Goal: Check status: Check status

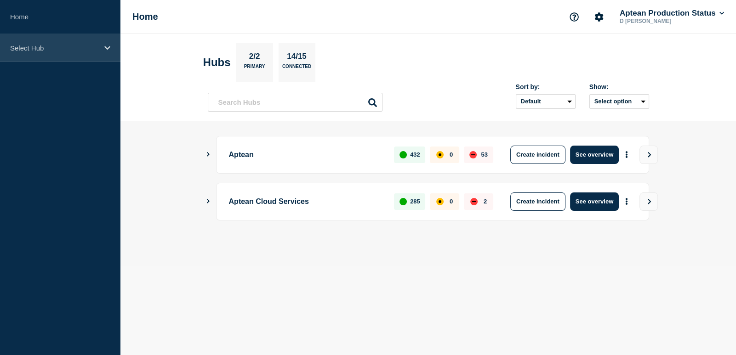
click at [64, 53] on div "Select Hub" at bounding box center [60, 48] width 120 height 28
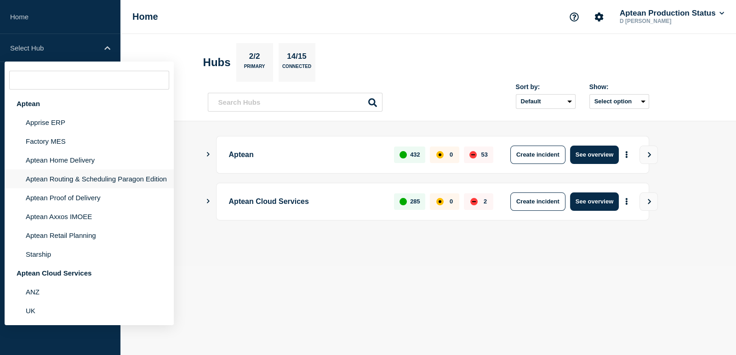
click at [89, 185] on li "Aptean Routing & Scheduling Paragon Edition" at bounding box center [89, 179] width 169 height 19
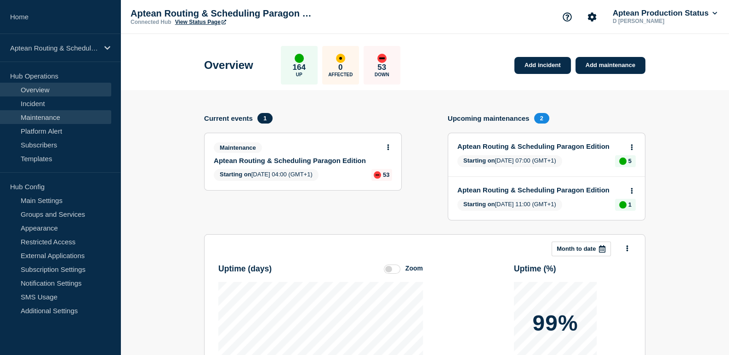
click at [60, 119] on link "Maintenance" at bounding box center [55, 117] width 111 height 14
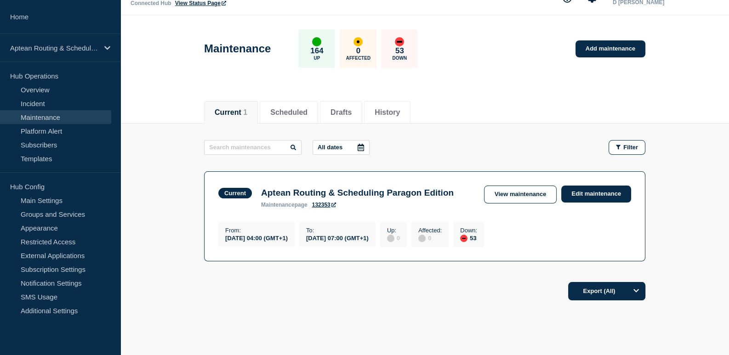
scroll to position [62, 0]
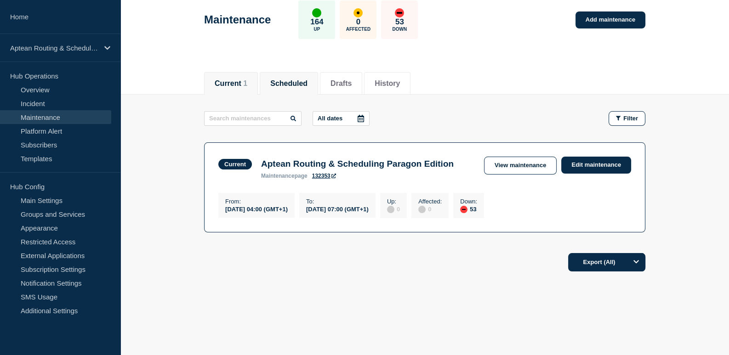
click at [298, 79] on button "Scheduled" at bounding box center [288, 83] width 37 height 8
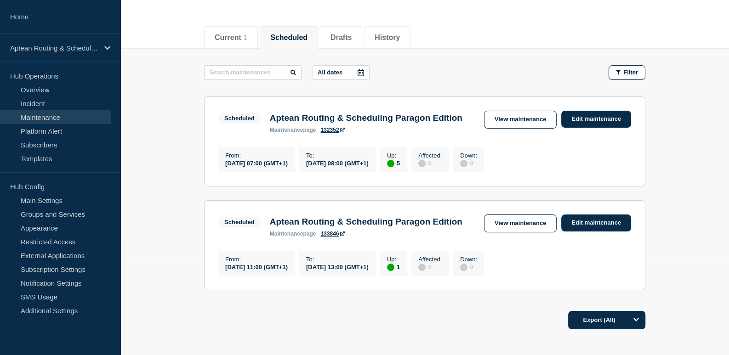
scroll to position [89, 0]
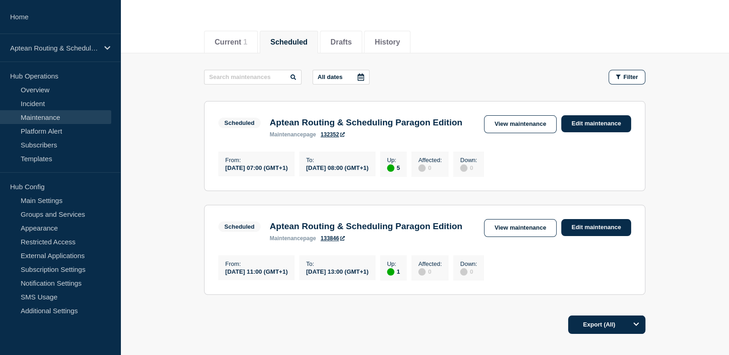
drag, startPoint x: 444, startPoint y: 178, endPoint x: 437, endPoint y: 180, distance: 8.0
click at [400, 172] on div "5" at bounding box center [393, 168] width 13 height 8
click at [394, 172] on div "up" at bounding box center [390, 168] width 7 height 7
click at [513, 128] on link "View maintenance" at bounding box center [520, 124] width 73 height 18
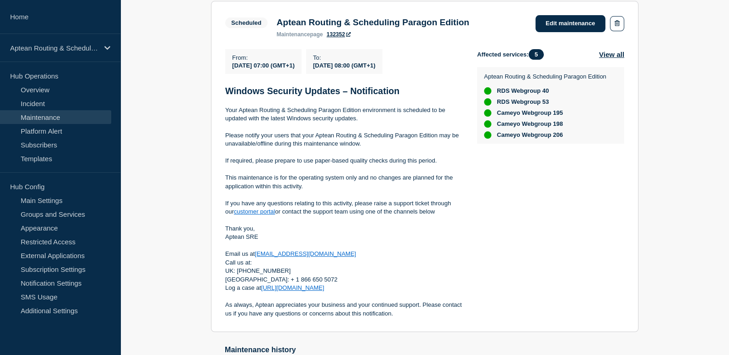
scroll to position [170, 0]
